Goal: Task Accomplishment & Management: Manage account settings

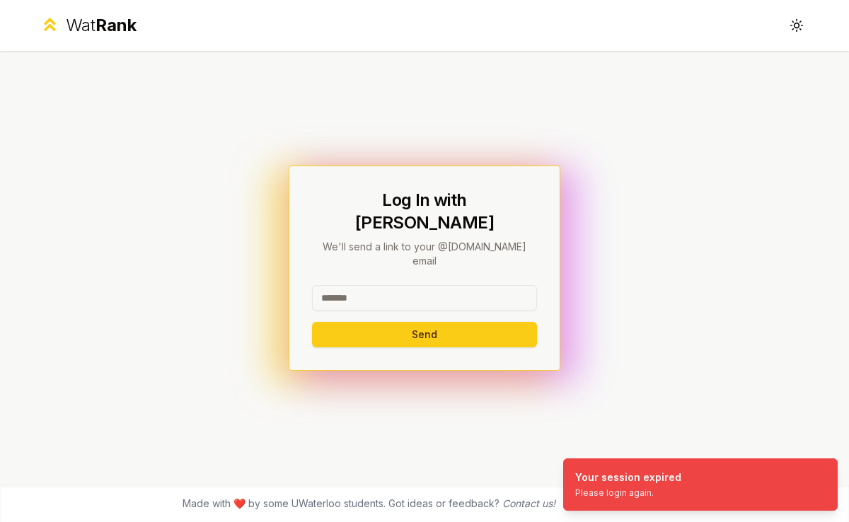
click at [345, 285] on input at bounding box center [424, 297] width 225 height 25
type input "******"
click at [312, 322] on button "Send" at bounding box center [424, 334] width 225 height 25
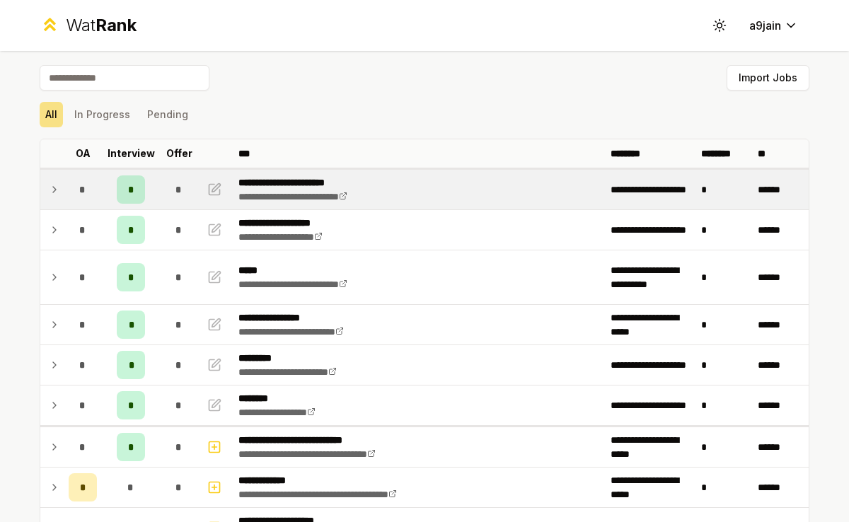
click at [58, 190] on icon at bounding box center [54, 189] width 11 height 17
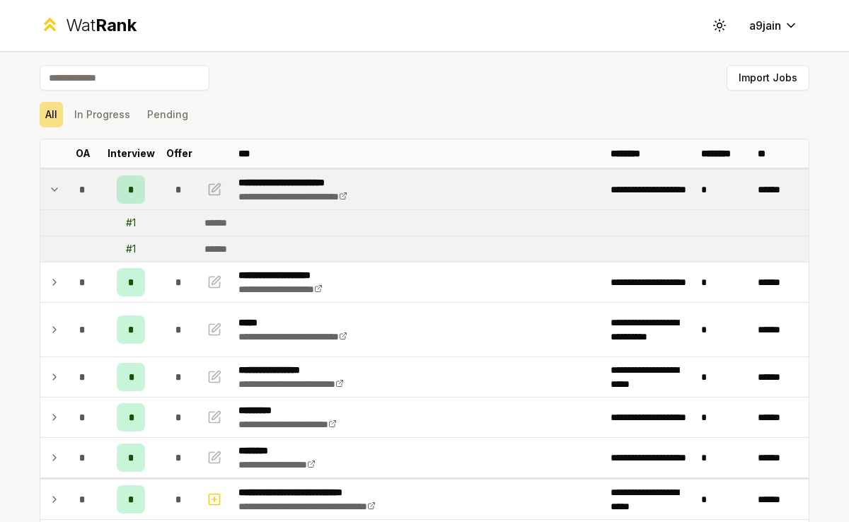
click at [58, 190] on icon at bounding box center [54, 189] width 11 height 17
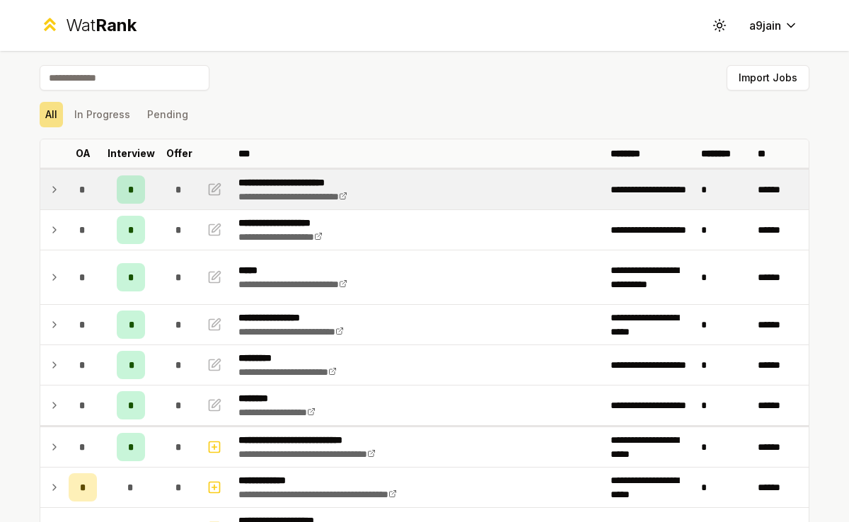
scroll to position [303, 0]
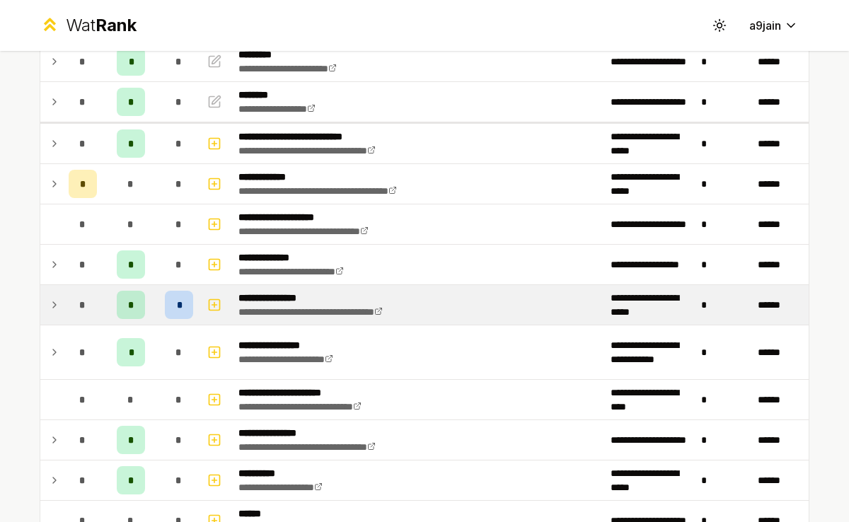
click at [53, 302] on icon at bounding box center [54, 305] width 3 height 6
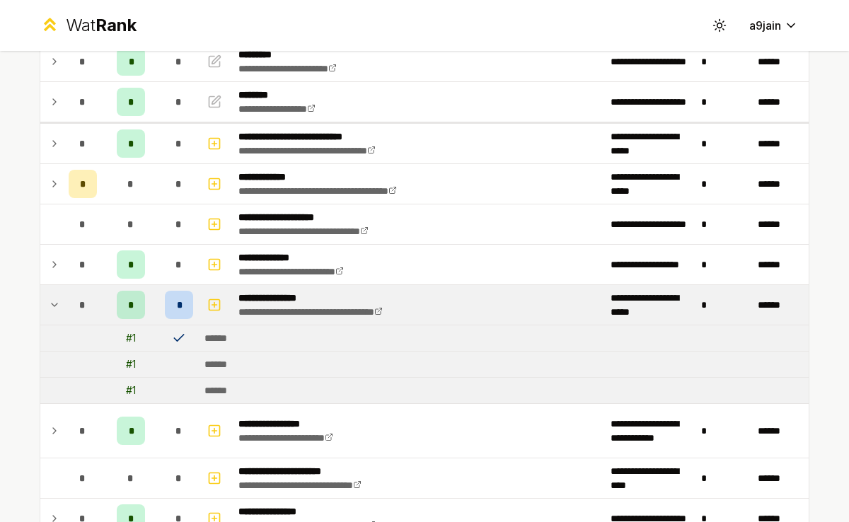
click at [180, 308] on span "*" at bounding box center [179, 305] width 4 height 14
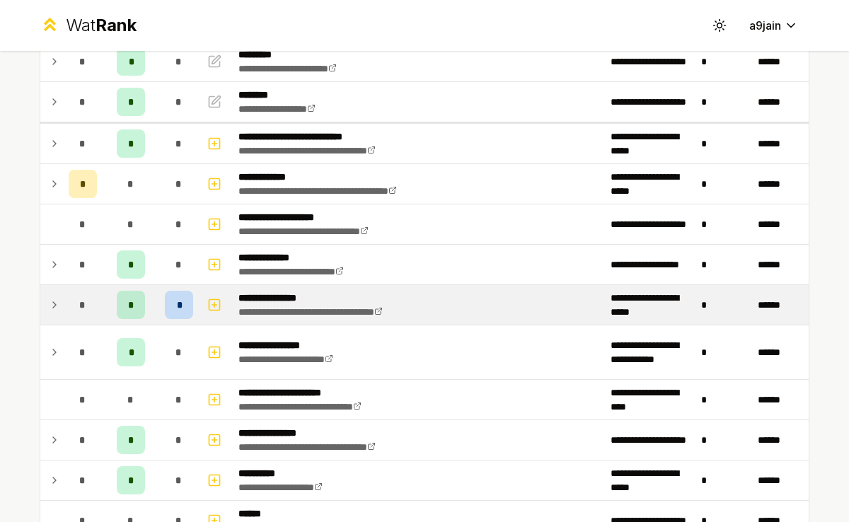
click at [180, 308] on span "*" at bounding box center [179, 305] width 4 height 14
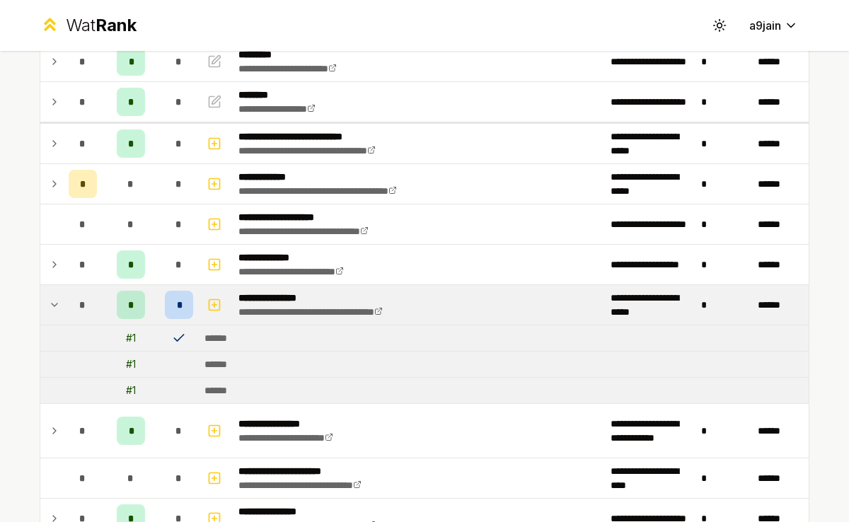
click at [134, 340] on div "# 1" at bounding box center [131, 338] width 10 height 14
click at [182, 339] on icon at bounding box center [179, 338] width 14 height 14
click at [215, 339] on div "******" at bounding box center [219, 338] width 30 height 14
click at [53, 308] on icon at bounding box center [54, 304] width 11 height 17
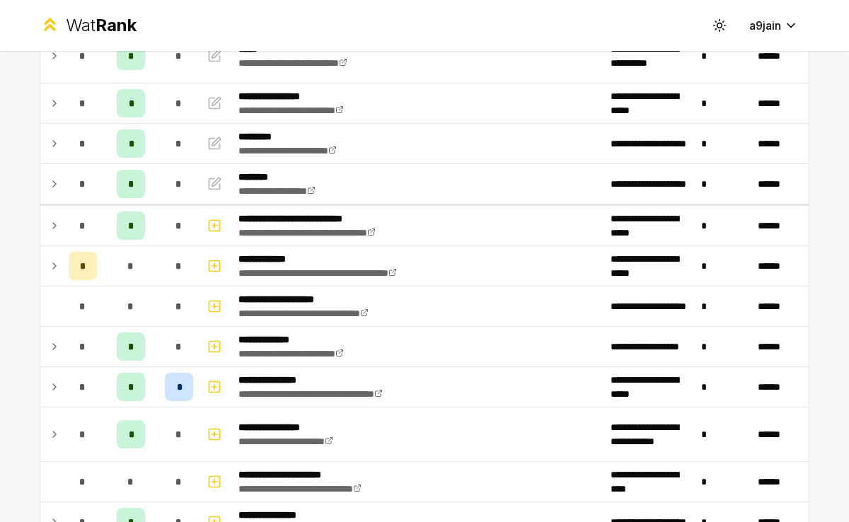
scroll to position [0, 0]
